Goal: Navigation & Orientation: Find specific page/section

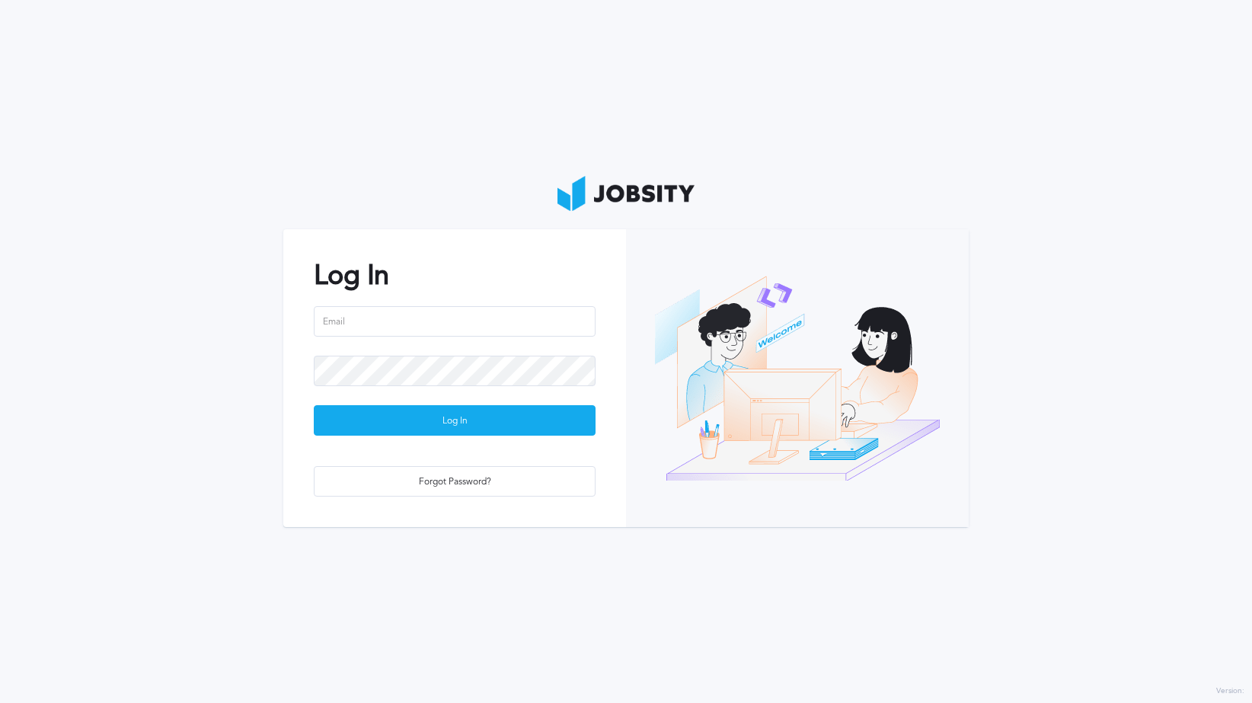
click at [0, 702] on com-1password-button at bounding box center [0, 703] width 0 height 0
click at [487, 330] on input "email" at bounding box center [455, 321] width 282 height 30
type input "[PERSON_NAME][EMAIL_ADDRESS][PERSON_NAME][DOMAIN_NAME]"
click at [314, 405] on button "Log In" at bounding box center [455, 420] width 282 height 30
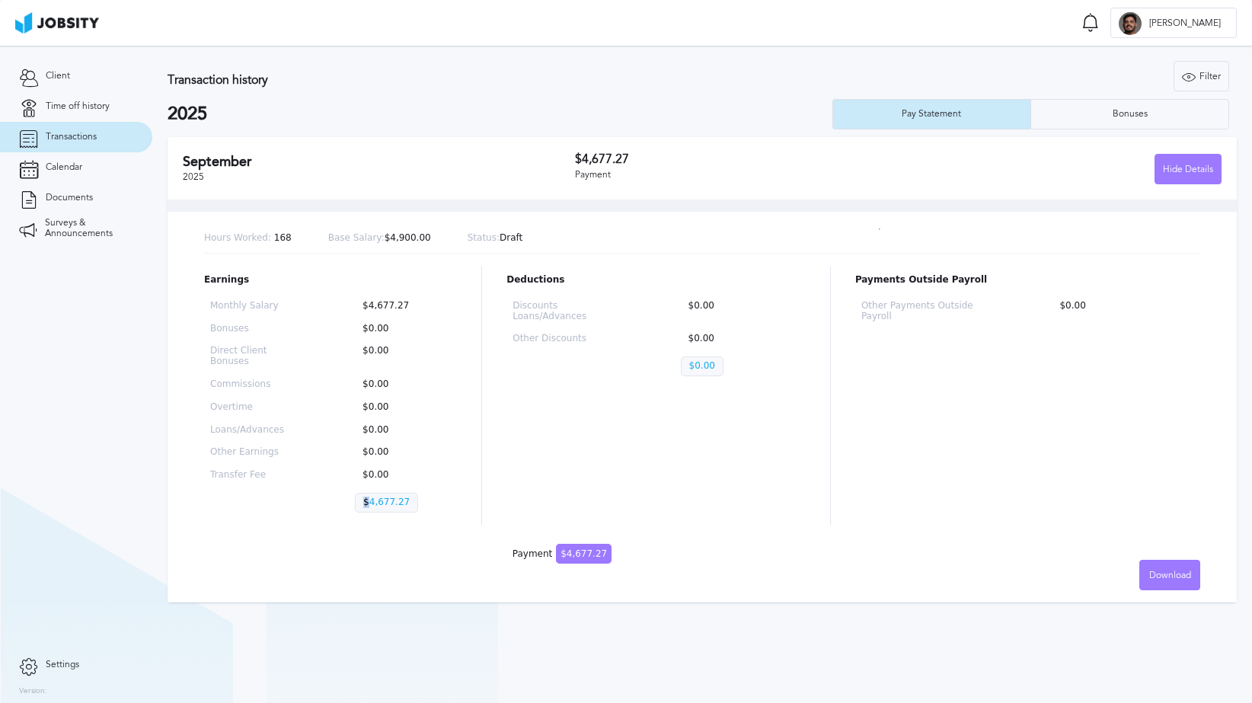
drag, startPoint x: 372, startPoint y: 490, endPoint x: 436, endPoint y: 481, distance: 64.5
click at [436, 483] on div "Monthly Salary $4,677.27 Bonuses $0.00 Direct Client Bonuses $0.00 Commissions …" at bounding box center [330, 410] width 253 height 230
drag, startPoint x: 385, startPoint y: 238, endPoint x: 441, endPoint y: 235, distance: 55.7
click at [441, 235] on div "Hours Worked: 168 Base Salary: $4,900.00 Status: Draft" at bounding box center [702, 239] width 996 height 30
click at [534, 238] on div "Hours Worked: 168 Base Salary: $4,900.00 Status: Draft" at bounding box center [702, 239] width 996 height 30
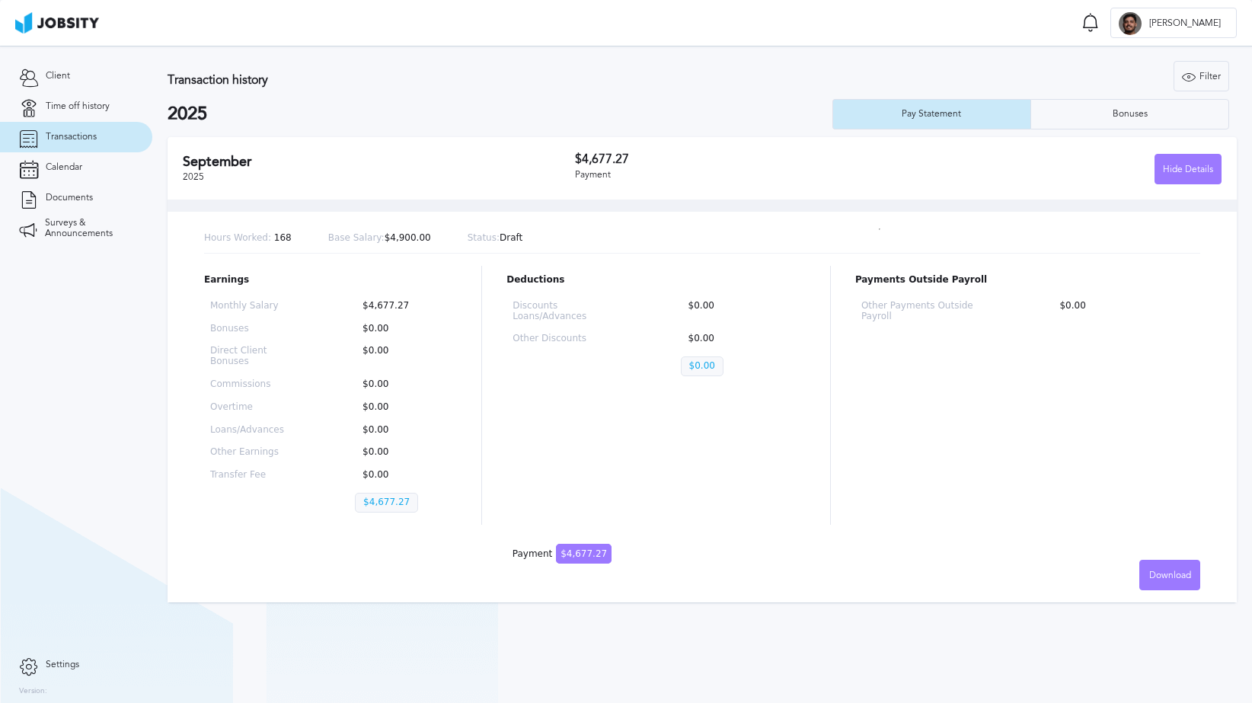
drag, startPoint x: 364, startPoint y: 490, endPoint x: 455, endPoint y: 501, distance: 91.2
click at [416, 490] on div "Monthly Salary $4,677.27 Bonuses $0.00 Direct Client Bonuses $0.00 Commissions …" at bounding box center [330, 410] width 253 height 230
click at [898, 435] on div "Payments Outside Payroll Other Payments Outside Payroll $0.00" at bounding box center [1027, 395] width 345 height 259
click at [641, 424] on div "Deductions Discounts Loans/Advances $0.00 Other Discounts $0.00 $0.00" at bounding box center [655, 395] width 299 height 259
click at [76, 165] on span "Calendar" at bounding box center [64, 167] width 37 height 11
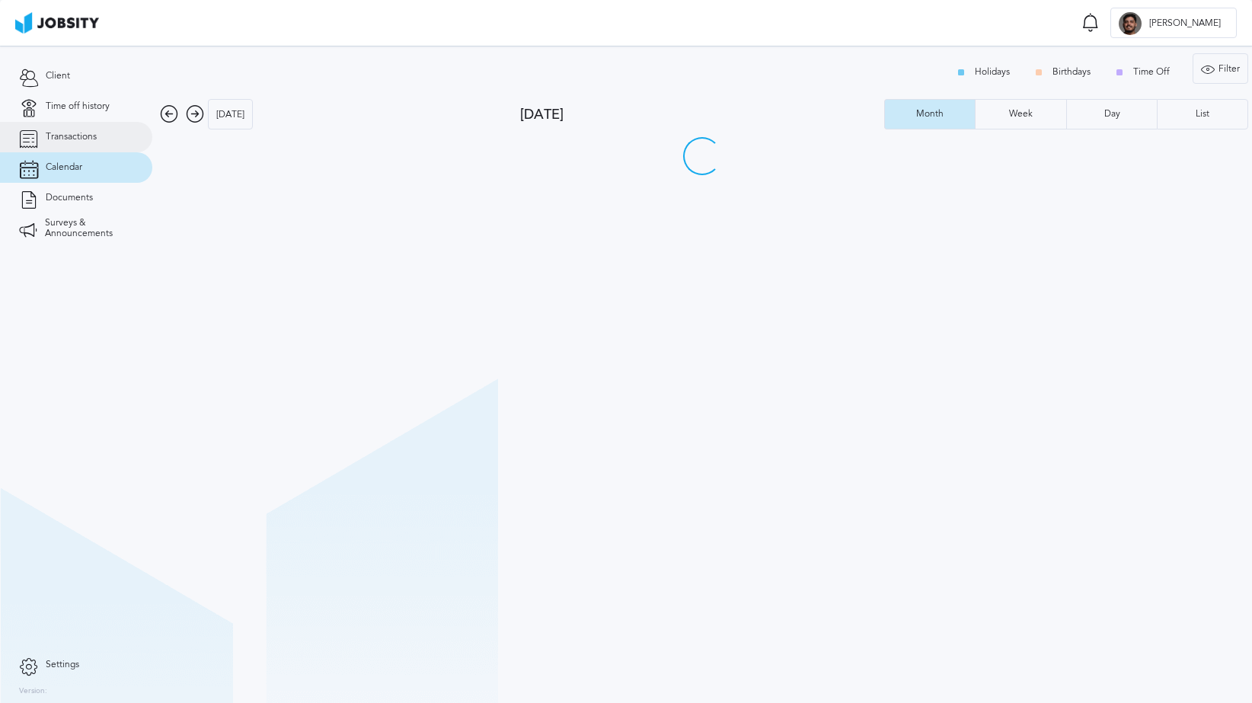
click at [81, 145] on link "Transactions" at bounding box center [76, 137] width 152 height 30
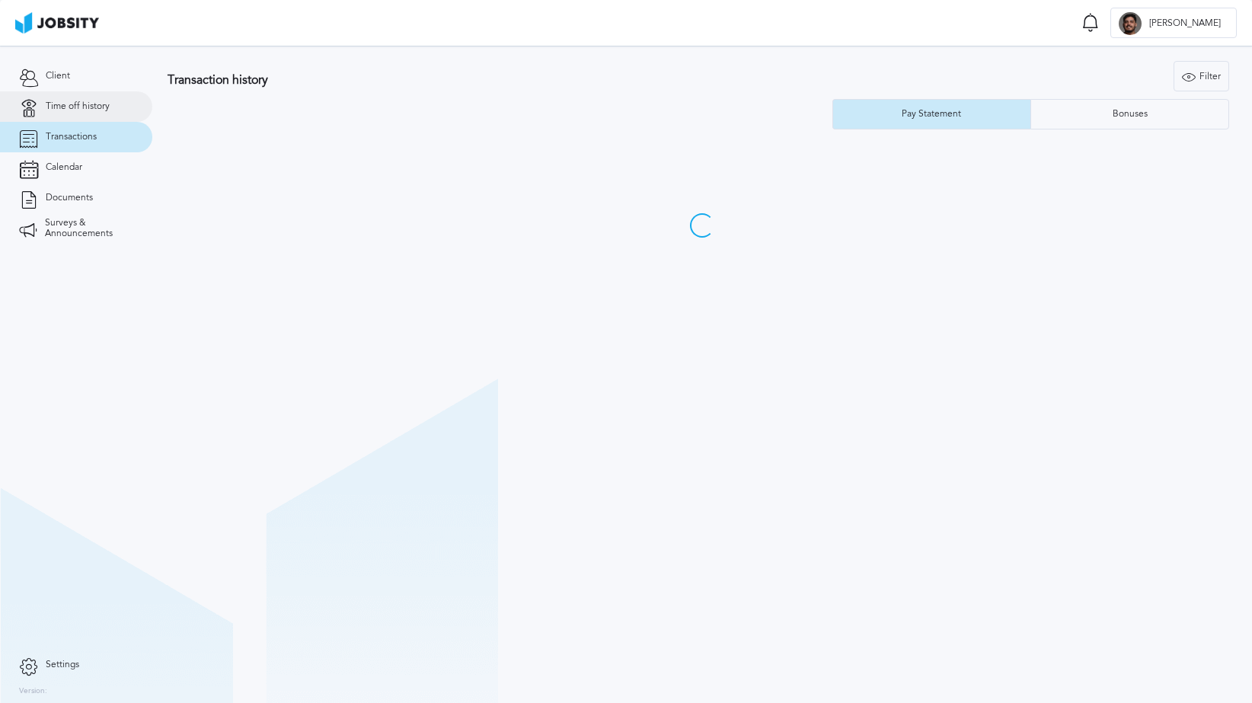
click at [87, 108] on span "Time off history" at bounding box center [78, 106] width 64 height 11
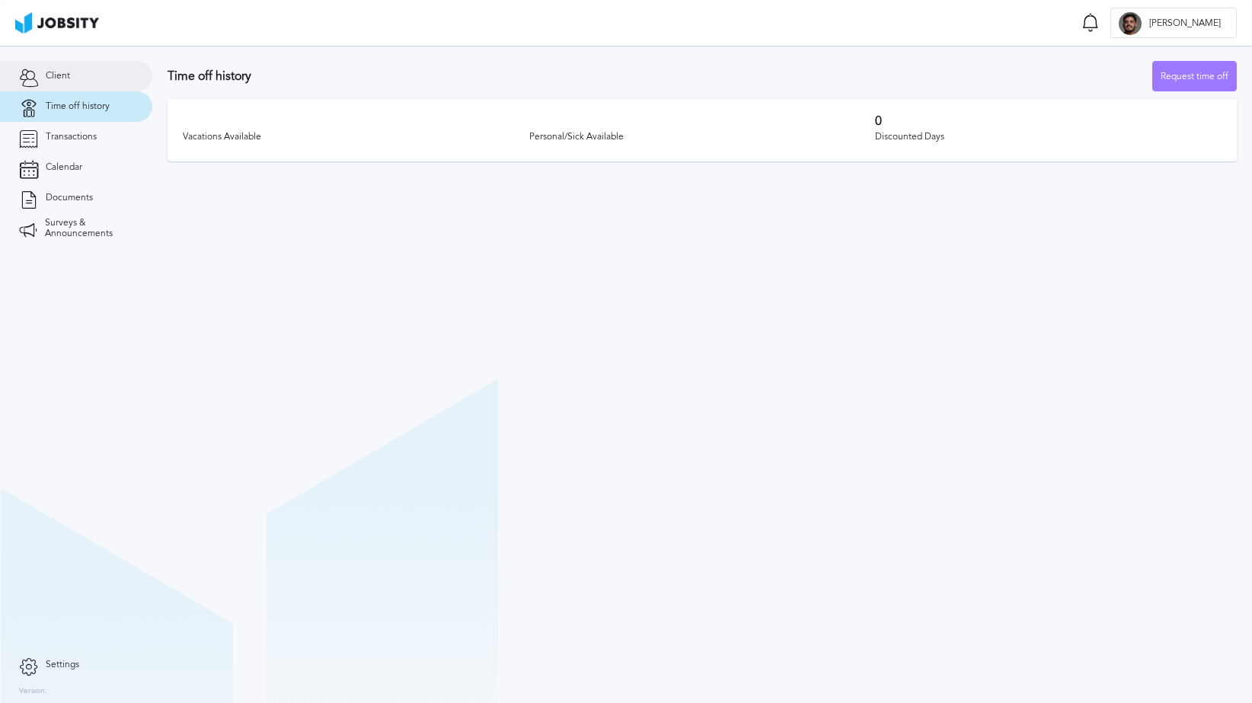
click at [78, 88] on link "Client" at bounding box center [76, 76] width 152 height 30
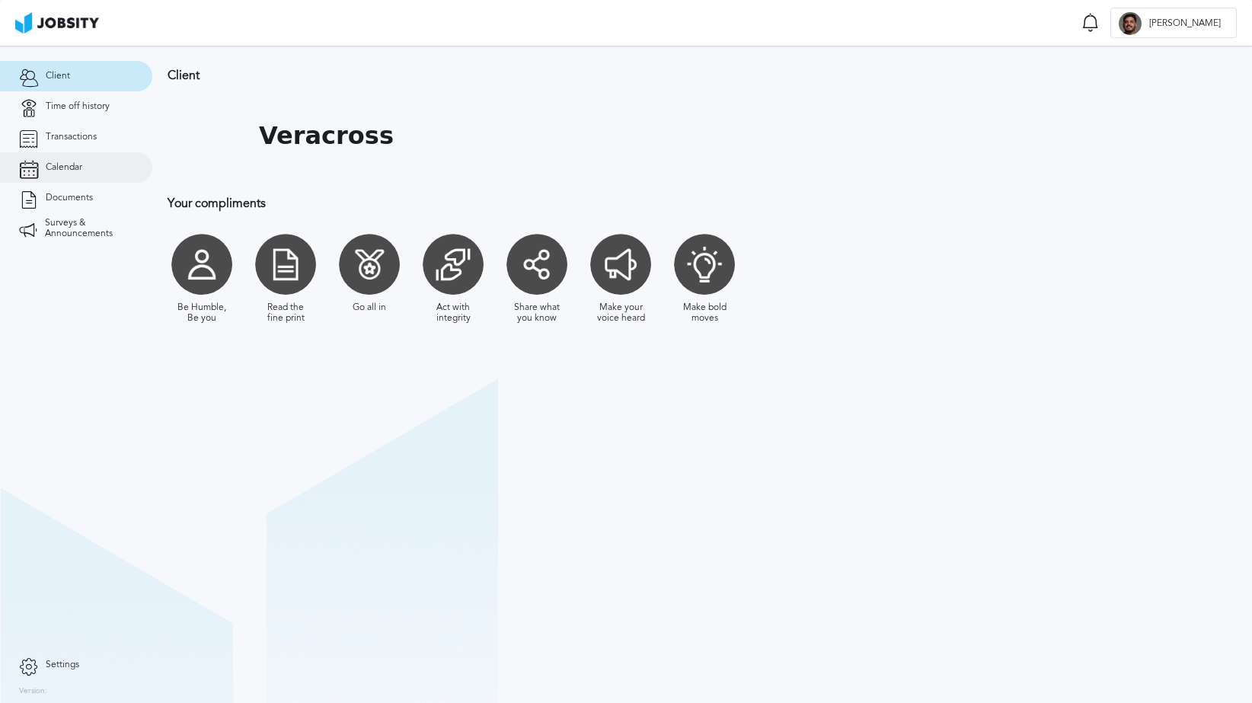
click at [87, 173] on link "Calendar" at bounding box center [76, 167] width 152 height 30
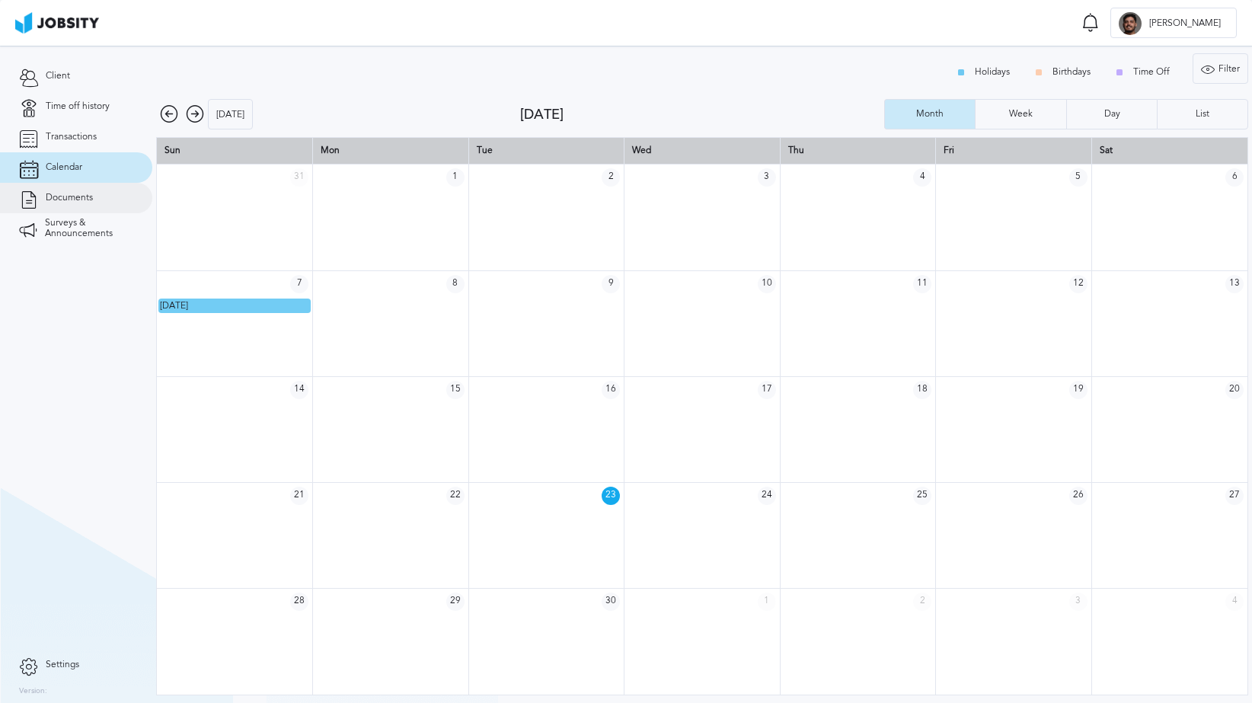
click at [84, 209] on link "Documents" at bounding box center [76, 198] width 152 height 30
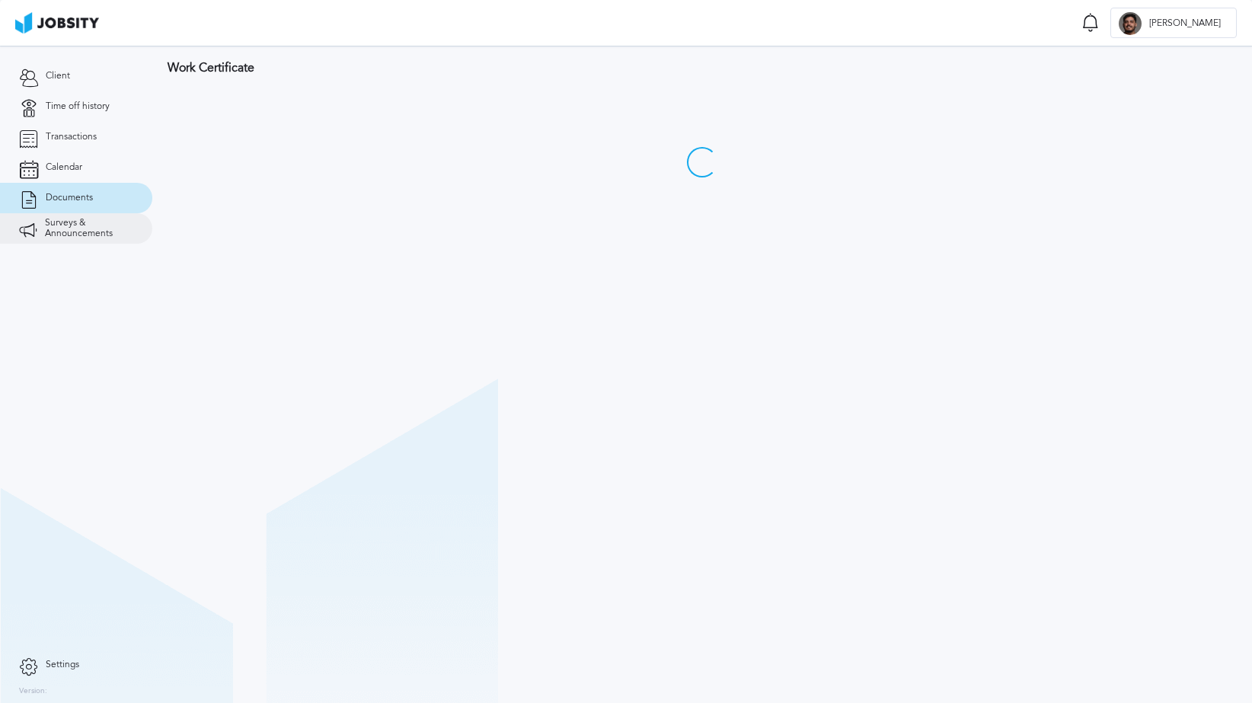
click at [85, 231] on span "Surveys & Announcements" at bounding box center [89, 228] width 88 height 21
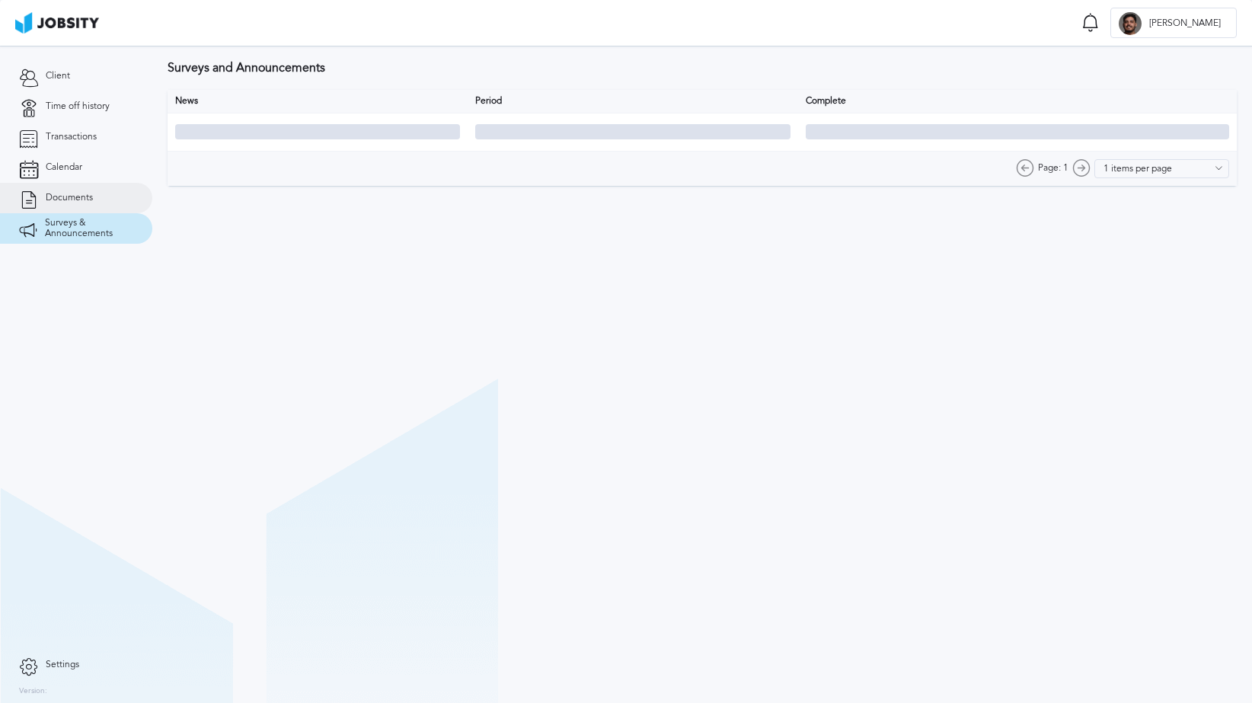
click at [88, 192] on link "Documents" at bounding box center [76, 198] width 152 height 30
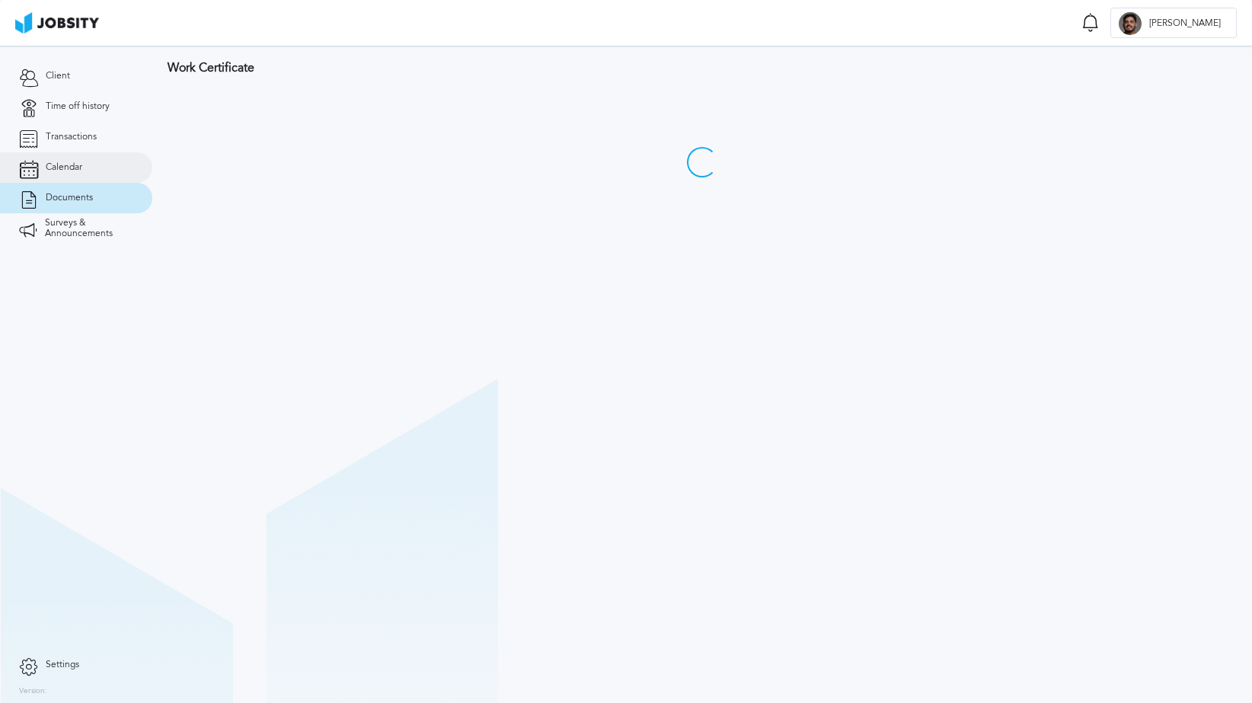
click at [87, 164] on link "Calendar" at bounding box center [76, 167] width 152 height 30
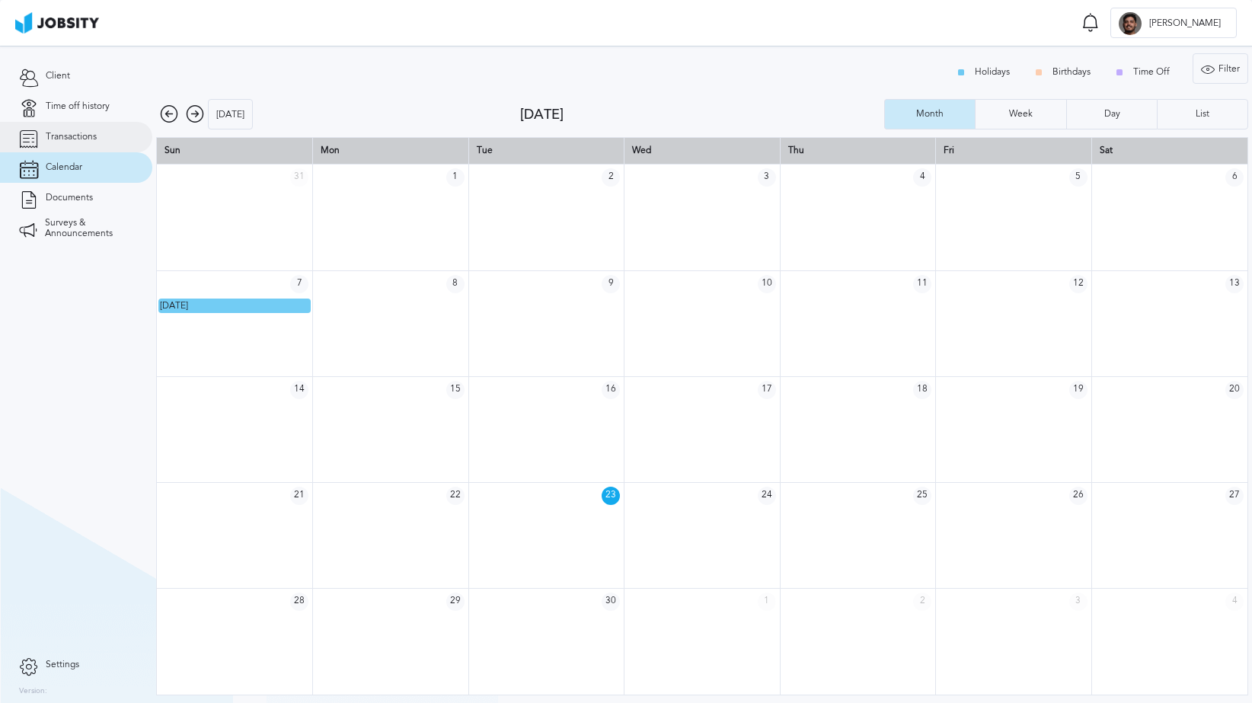
click at [88, 151] on link "Transactions" at bounding box center [76, 137] width 152 height 30
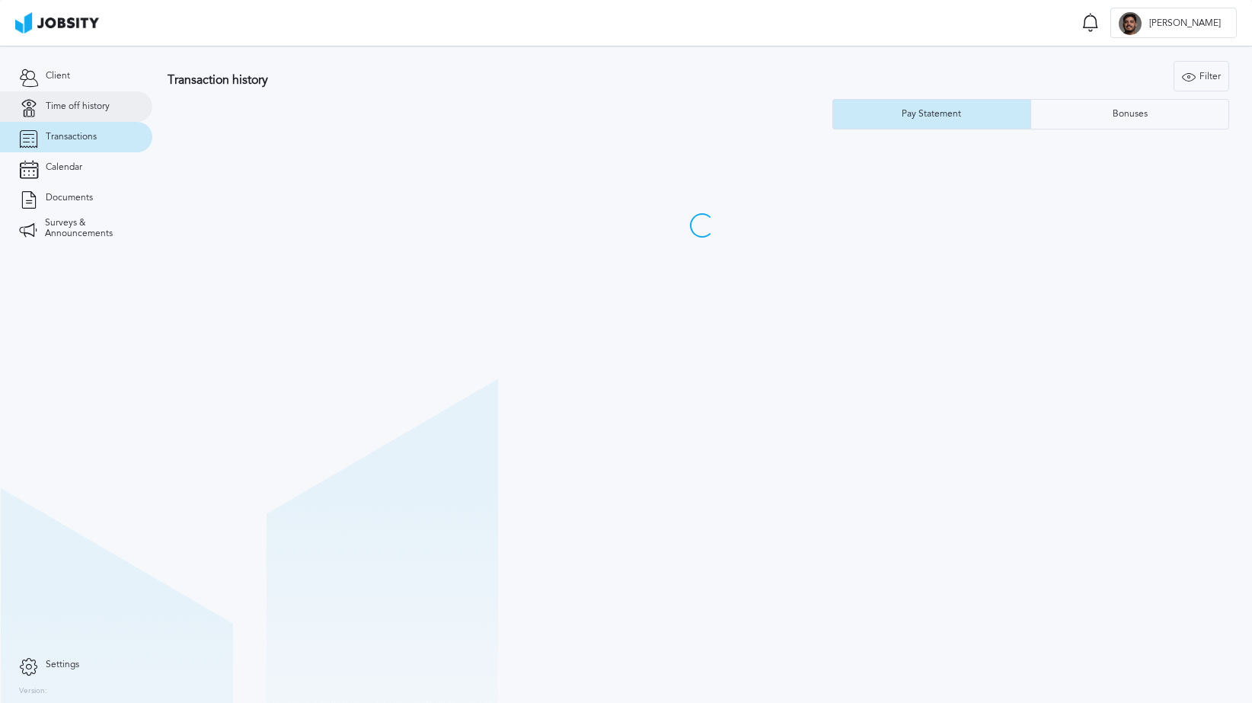
click at [88, 114] on link "Time off history" at bounding box center [76, 106] width 152 height 30
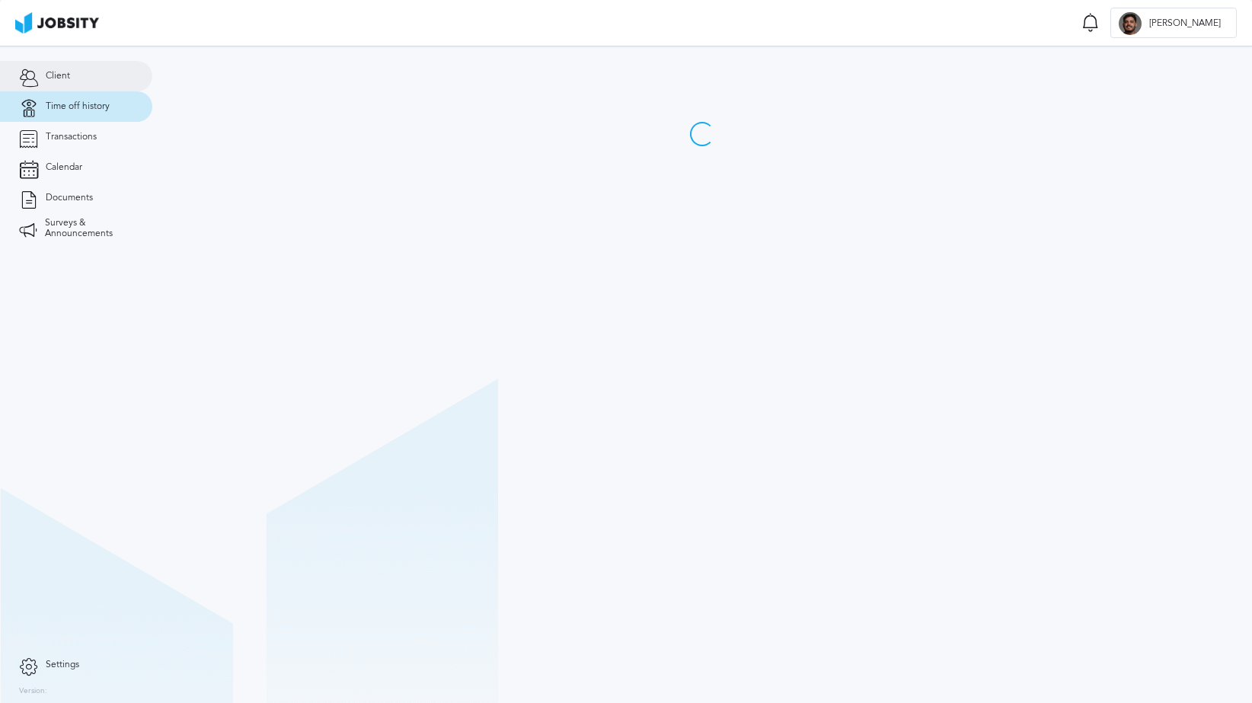
click at [81, 82] on link "Client" at bounding box center [76, 76] width 152 height 30
